Goal: Find specific page/section: Find specific page/section

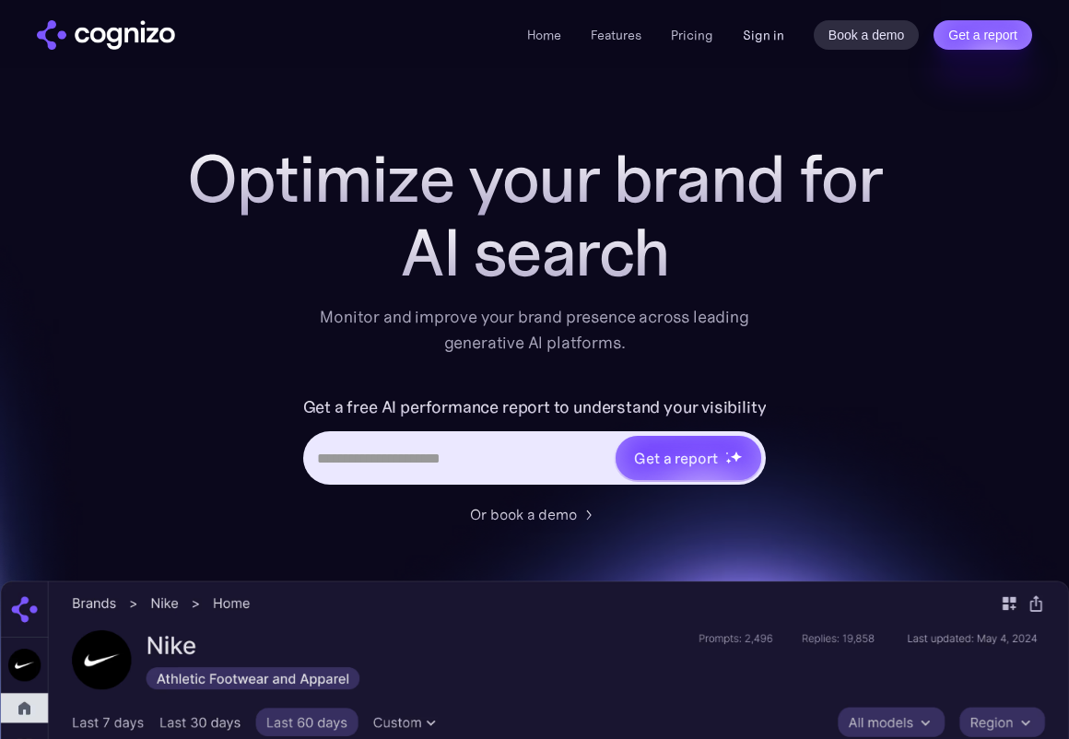
click at [754, 29] on link "Sign in" at bounding box center [763, 35] width 41 height 22
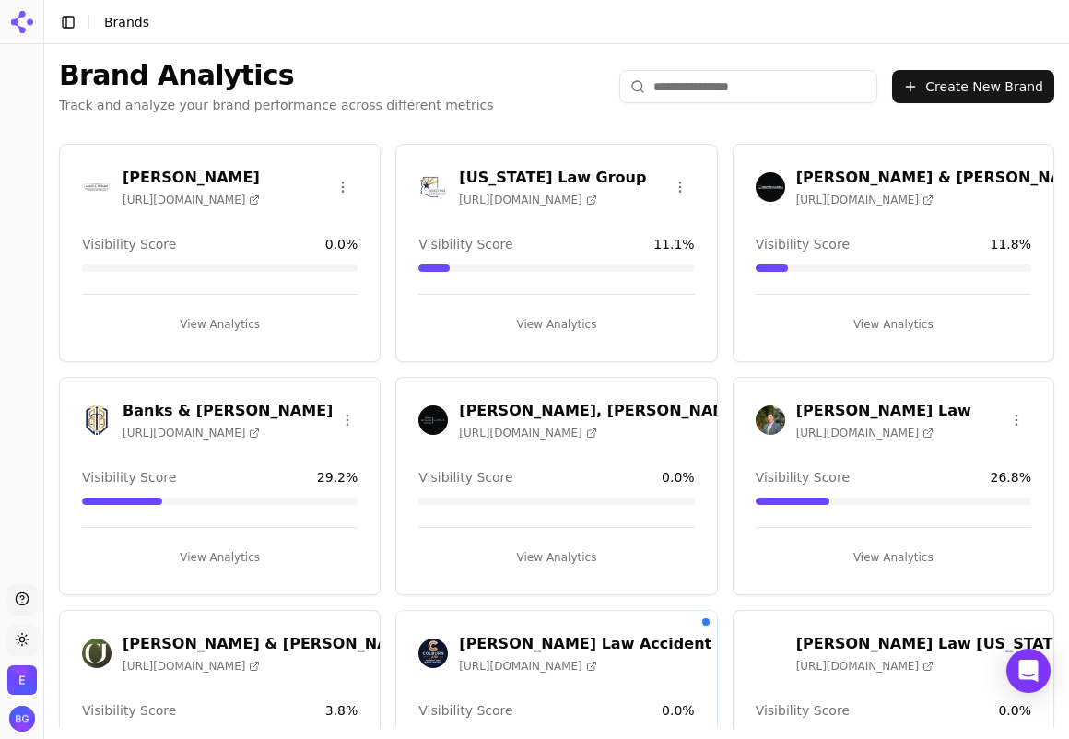
click at [188, 405] on h3 "Banks & Brower" at bounding box center [228, 411] width 210 height 22
